Goal: Check status: Check status

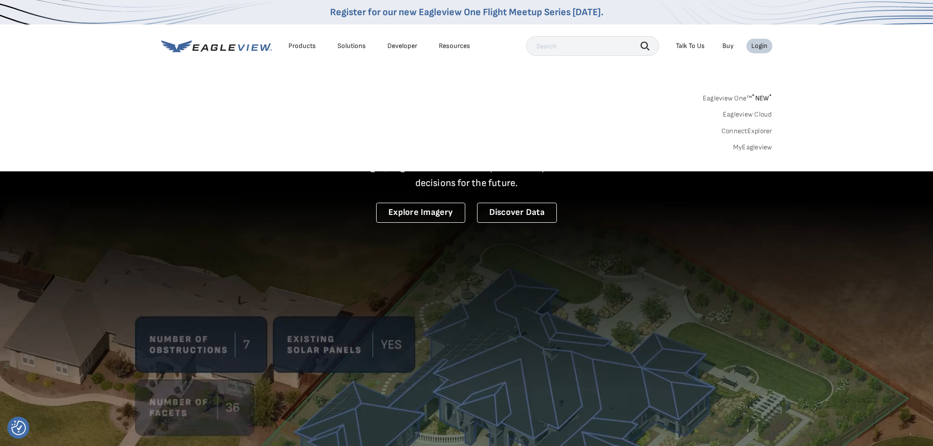
click at [755, 145] on link "MyEagleview" at bounding box center [752, 147] width 39 height 9
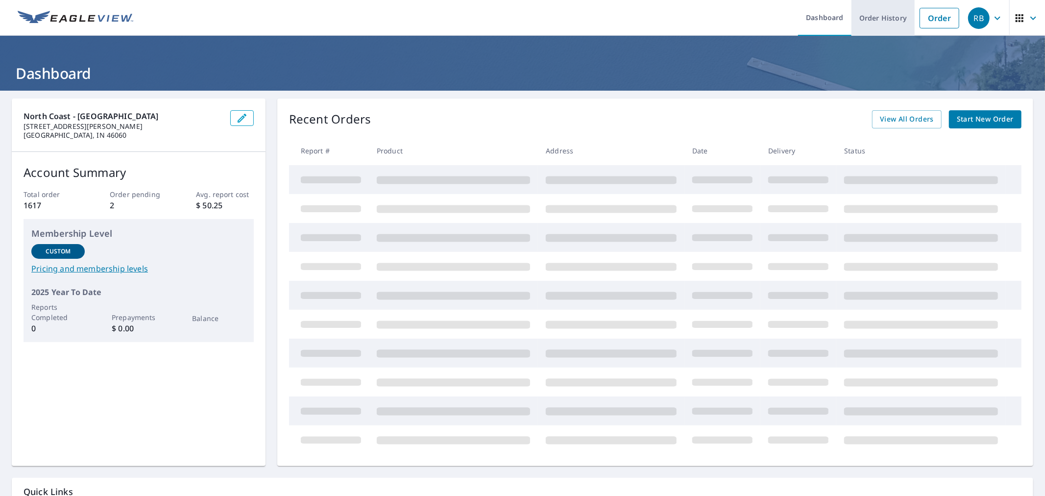
click at [866, 15] on link "Order History" at bounding box center [882, 18] width 63 height 36
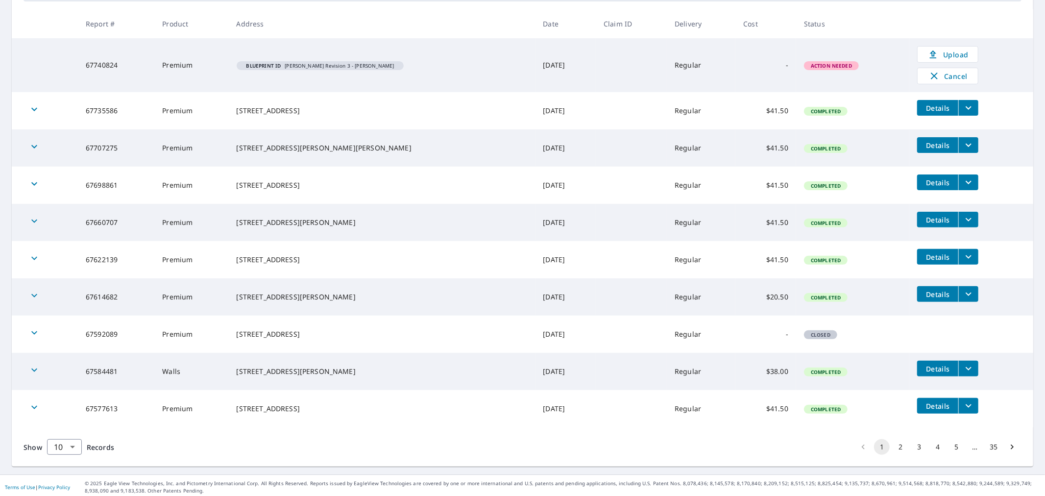
scroll to position [182, 0]
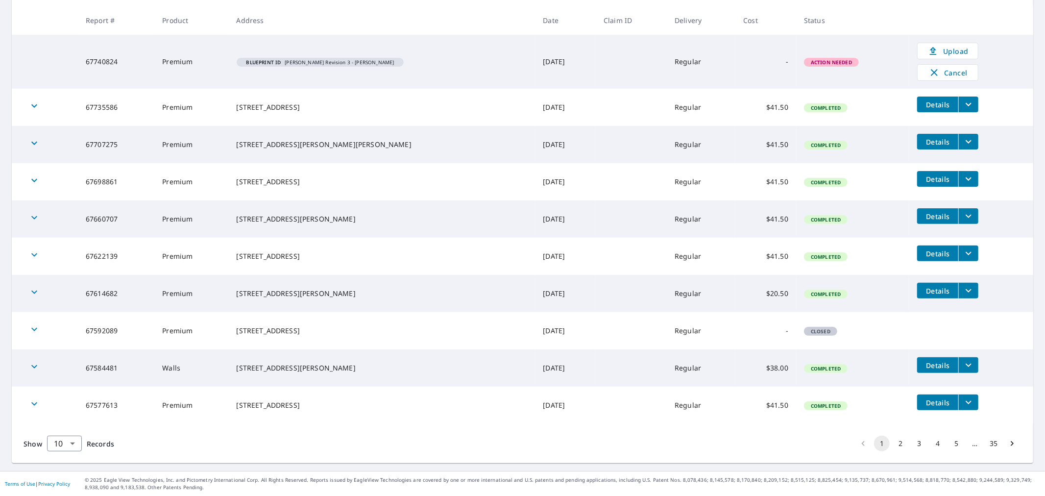
click at [895, 442] on button "2" at bounding box center [900, 443] width 16 height 16
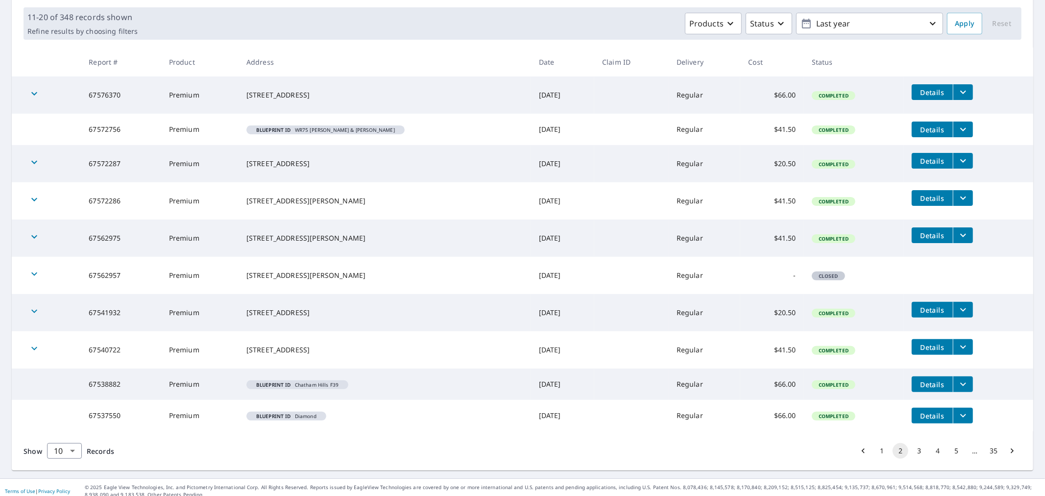
scroll to position [147, 0]
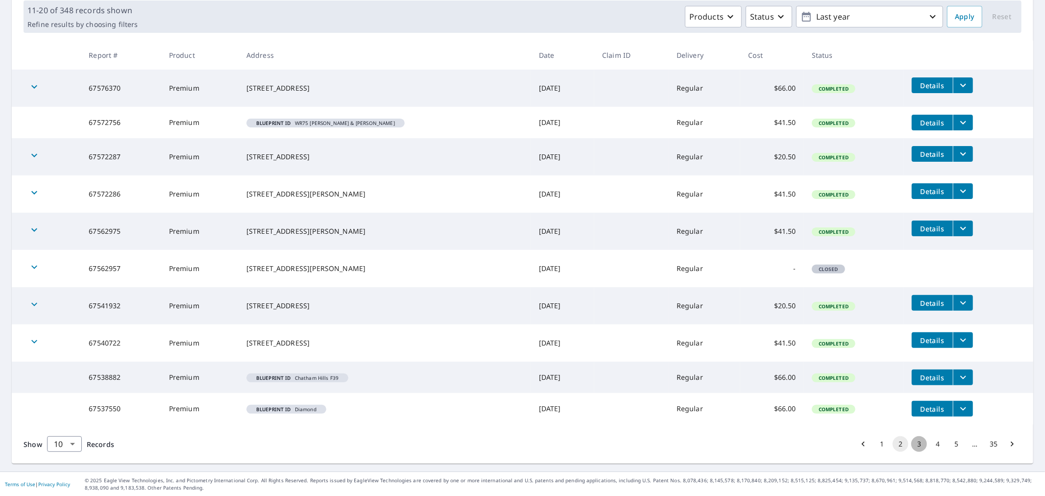
click at [913, 442] on button "3" at bounding box center [919, 444] width 16 height 16
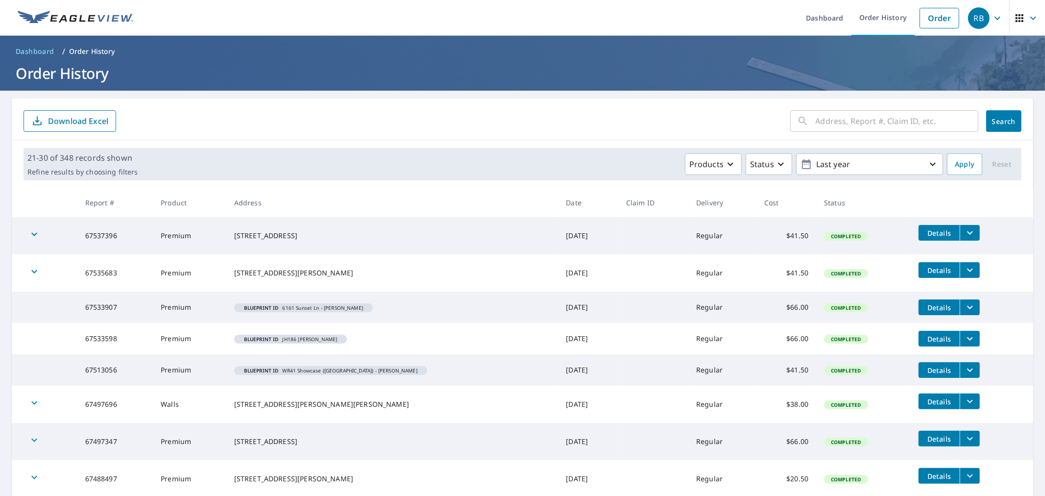
click at [964, 265] on icon "filesDropdownBtn-67535683" at bounding box center [970, 270] width 12 height 12
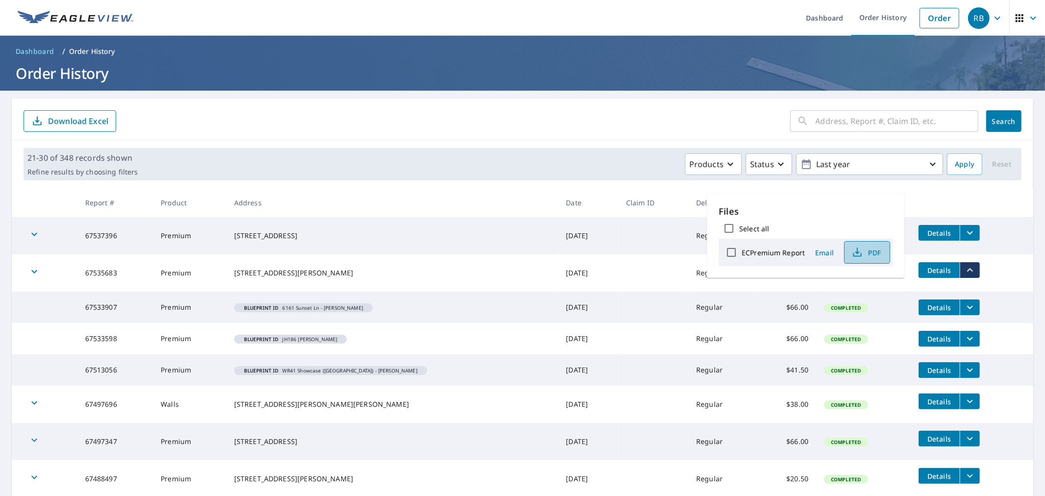
click at [872, 251] on span "PDF" at bounding box center [865, 252] width 31 height 12
